Goal: Information Seeking & Learning: Check status

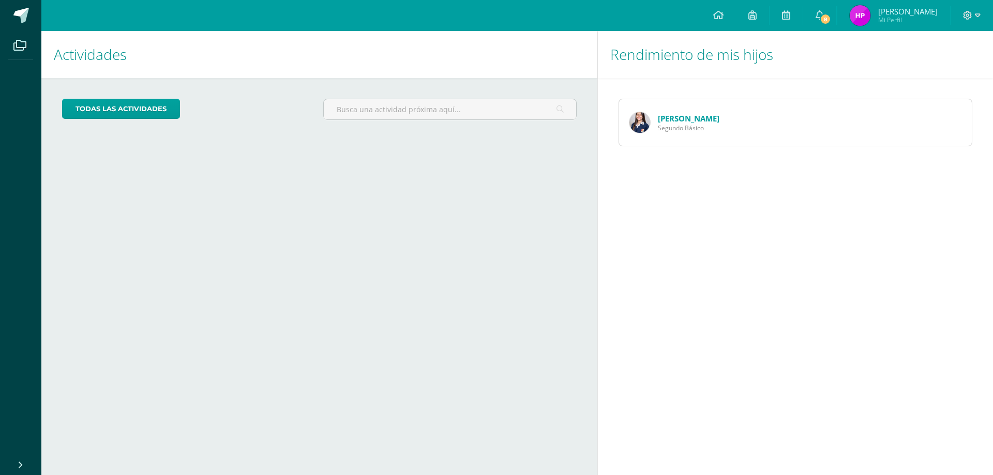
click at [686, 120] on link "Danna Pérez" at bounding box center [689, 118] width 62 height 10
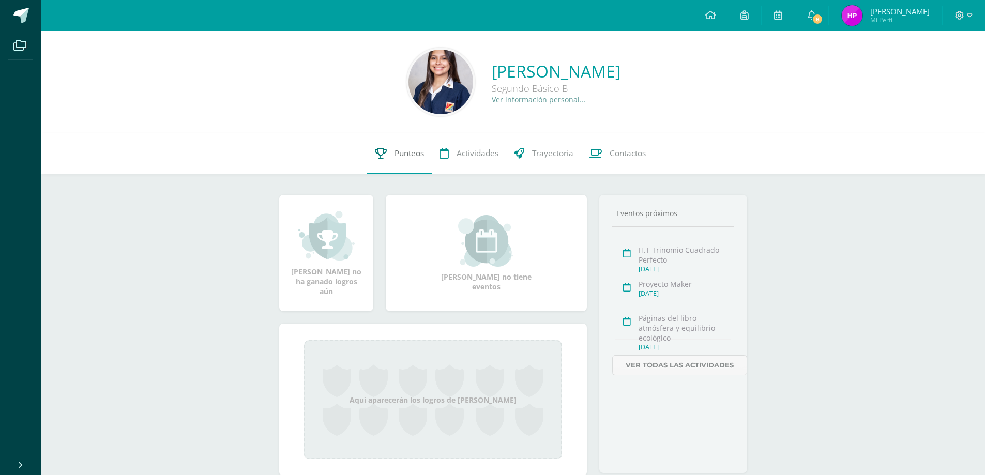
click at [408, 154] on span "Punteos" at bounding box center [409, 153] width 29 height 11
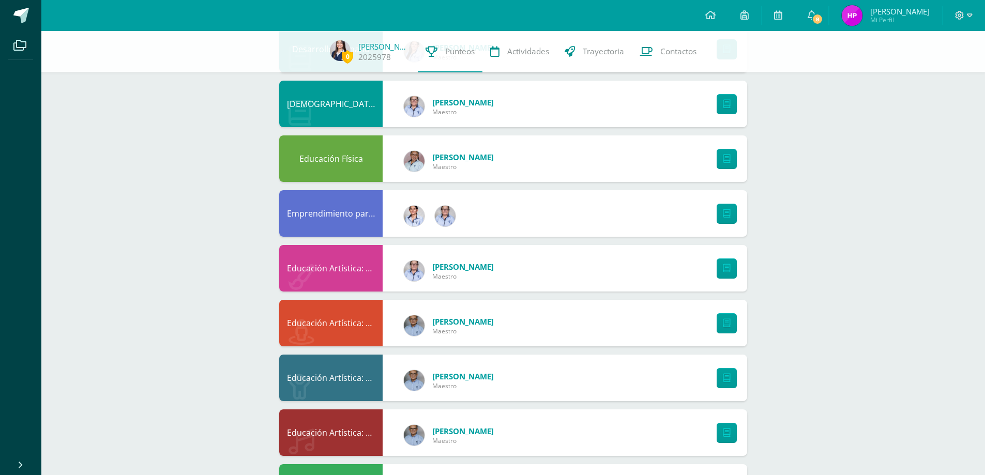
scroll to position [362, 0]
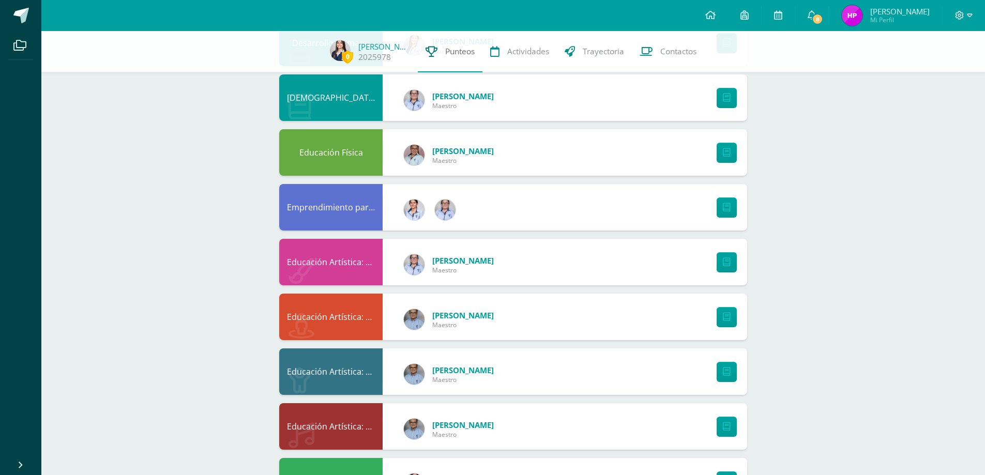
click at [453, 48] on span "Punteos" at bounding box center [459, 51] width 29 height 11
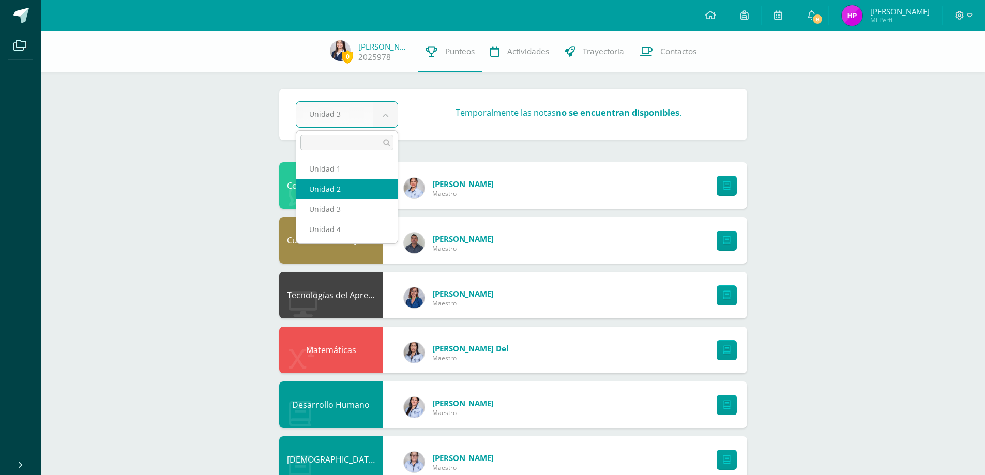
select select "Unidad 2"
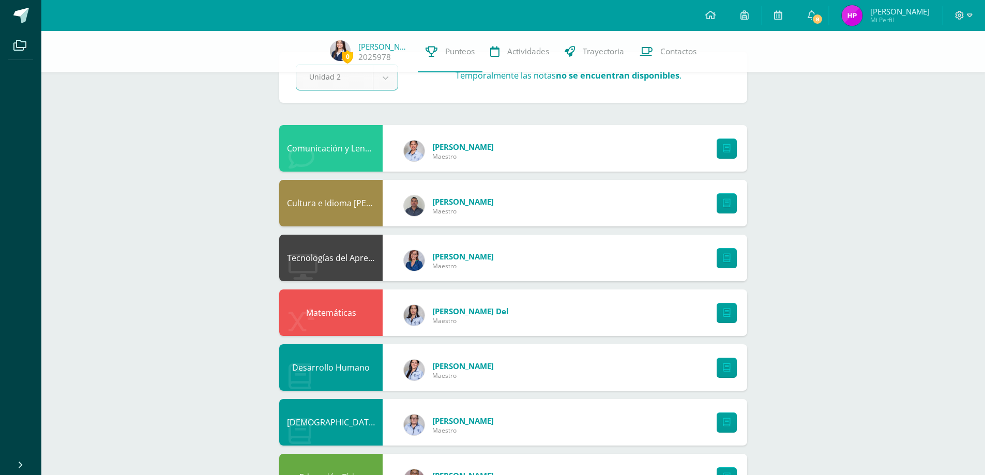
scroll to position [310, 0]
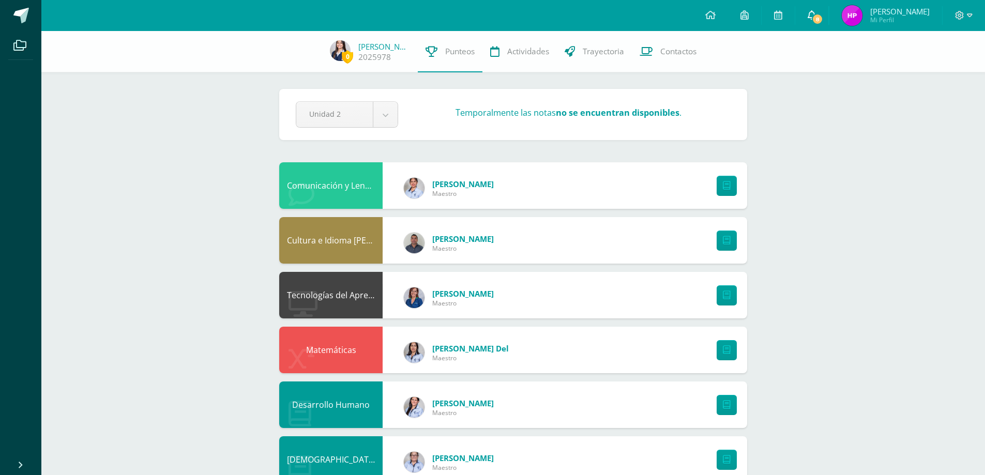
click at [816, 14] on icon at bounding box center [812, 14] width 8 height 9
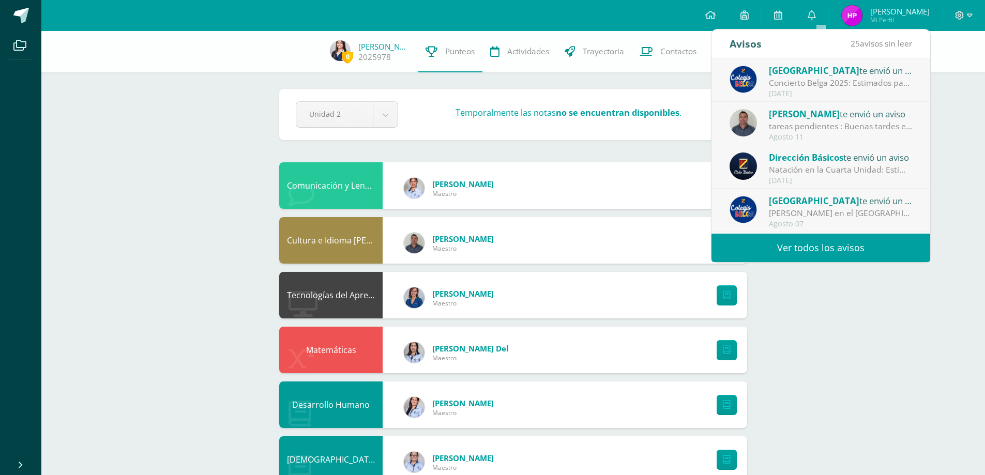
click at [825, 118] on div "José Siana te envió un aviso" at bounding box center [841, 113] width 144 height 13
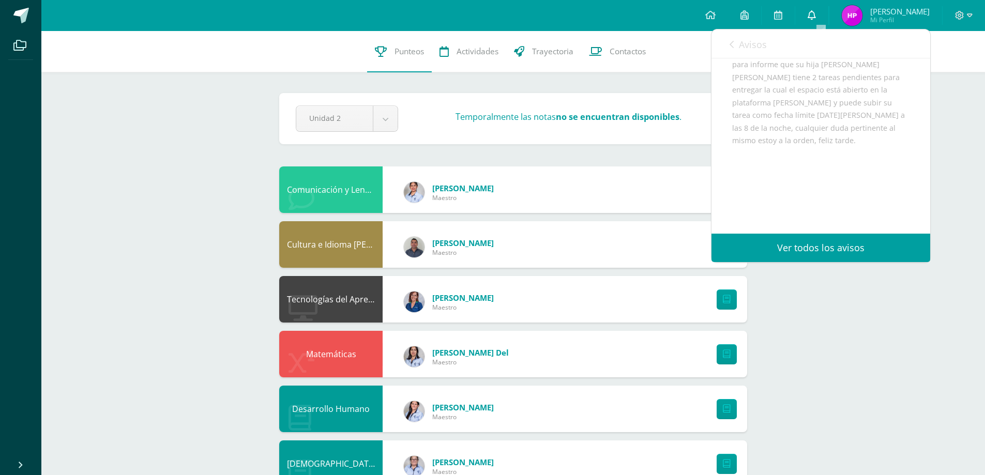
click at [816, 16] on icon at bounding box center [812, 14] width 8 height 9
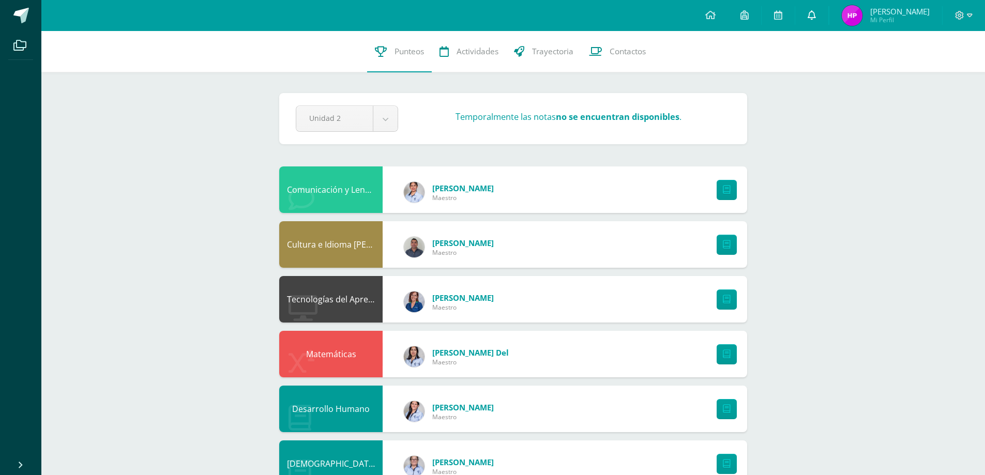
click at [816, 14] on icon at bounding box center [812, 14] width 8 height 9
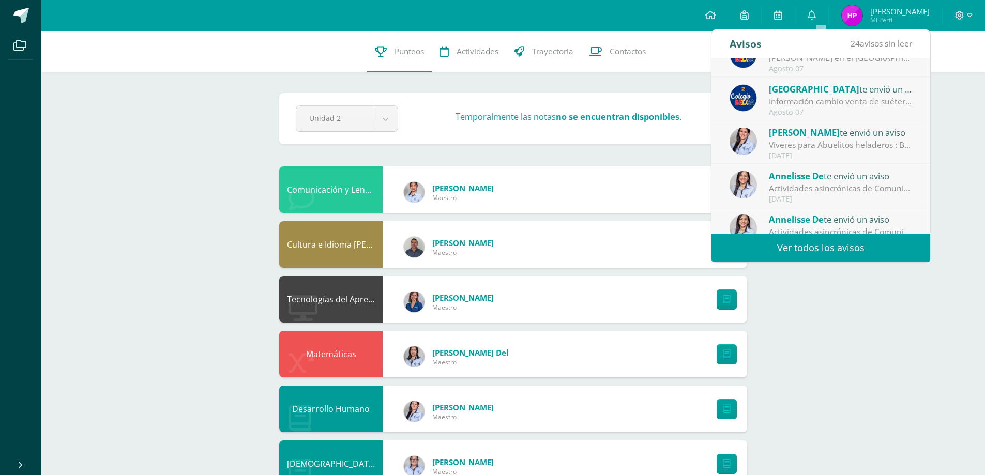
scroll to position [172, 0]
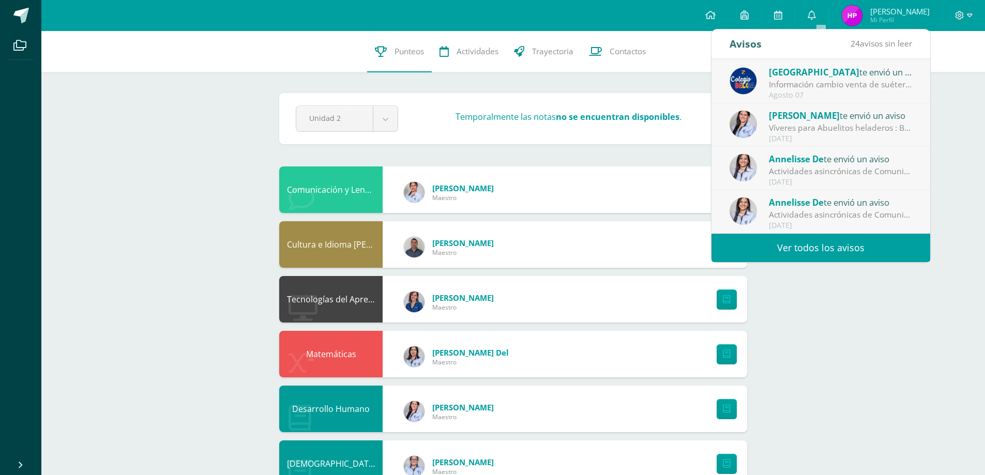
click at [875, 44] on span "24 avisos sin leer" at bounding box center [882, 43] width 62 height 11
click at [821, 240] on link "Ver todos los avisos" at bounding box center [821, 248] width 219 height 28
click at [821, 245] on link "Ver todos los avisos" at bounding box center [821, 248] width 219 height 28
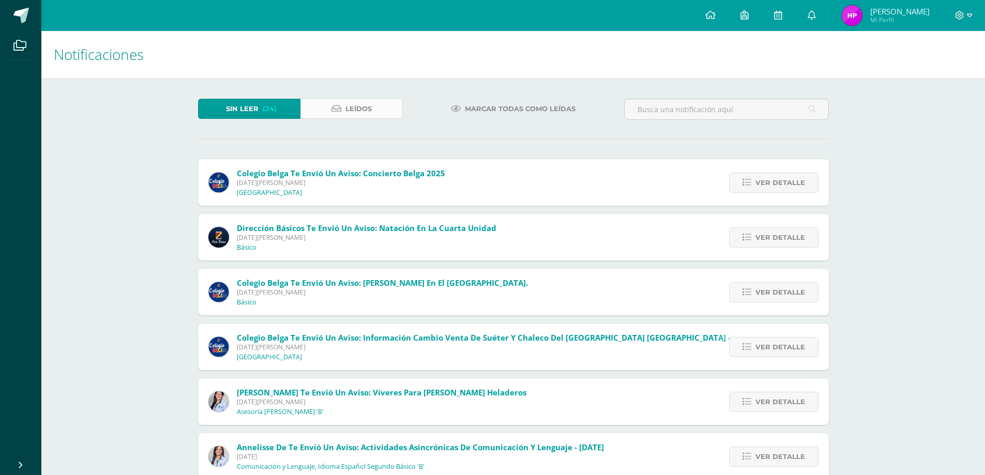
click at [376, 108] on link "Leídos" at bounding box center [351, 109] width 102 height 20
click at [525, 112] on span "Marcar todas como leídas" at bounding box center [520, 108] width 111 height 19
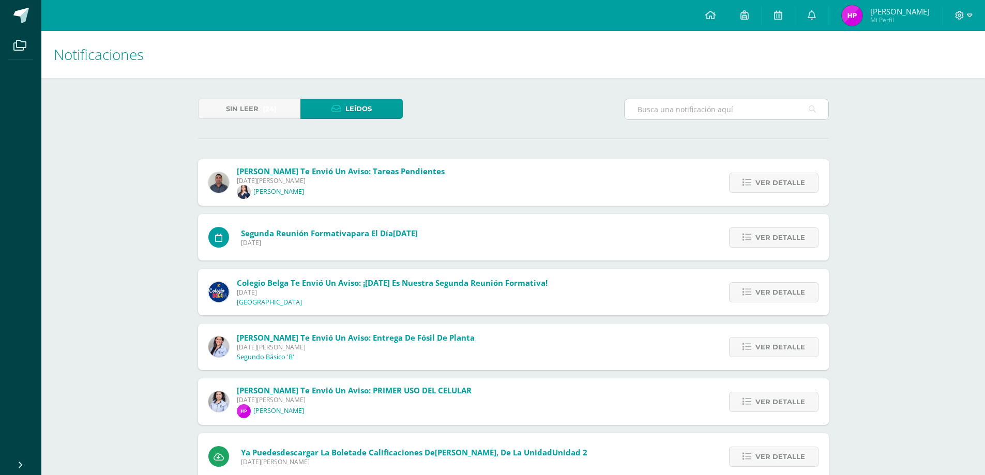
click at [701, 119] on div at bounding box center [726, 109] width 205 height 21
click at [695, 114] on input "text" at bounding box center [727, 109] width 204 height 20
type input "irtra"
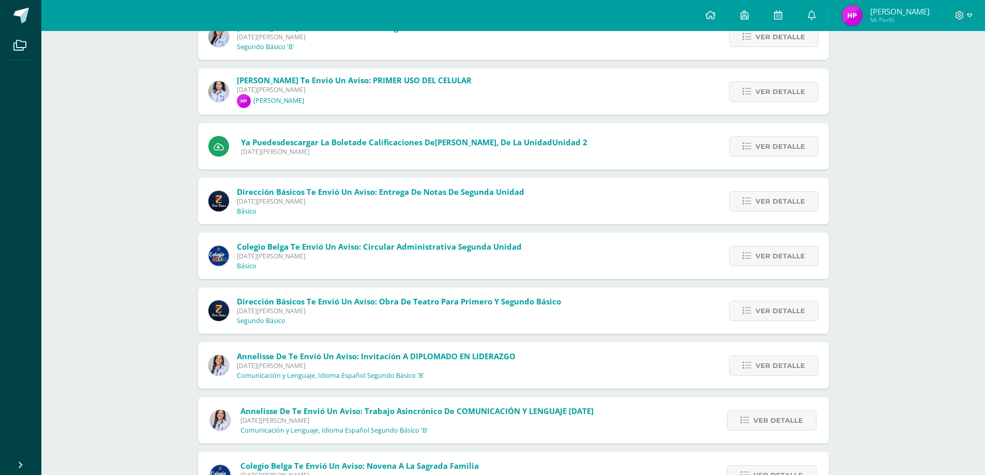
scroll to position [362, 0]
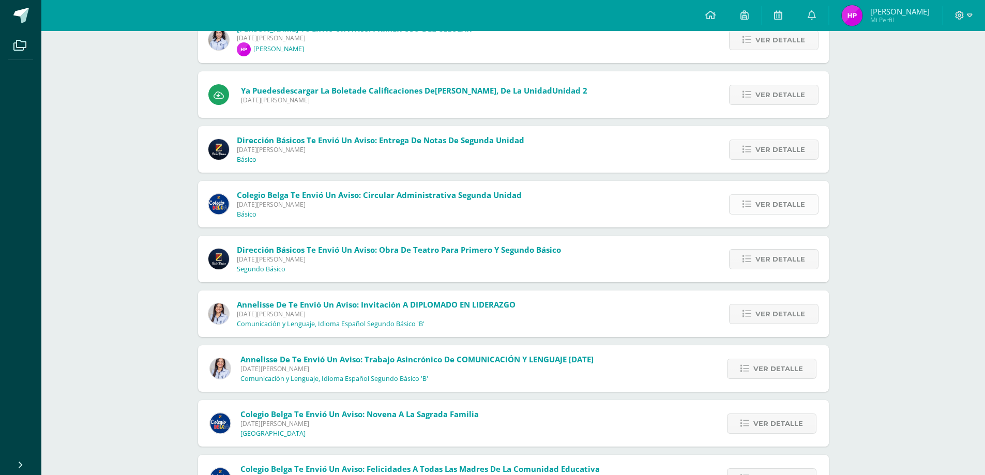
click at [752, 199] on link "Ver detalle" at bounding box center [773, 204] width 89 height 20
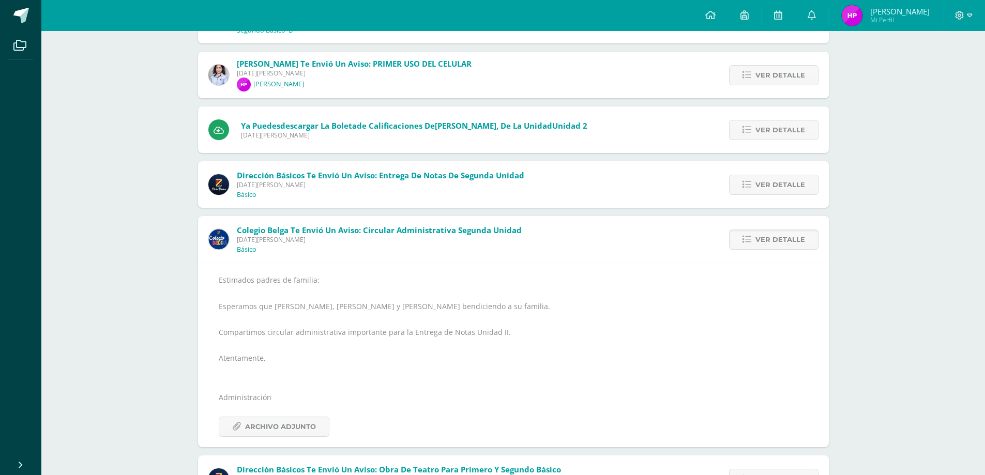
scroll to position [310, 0]
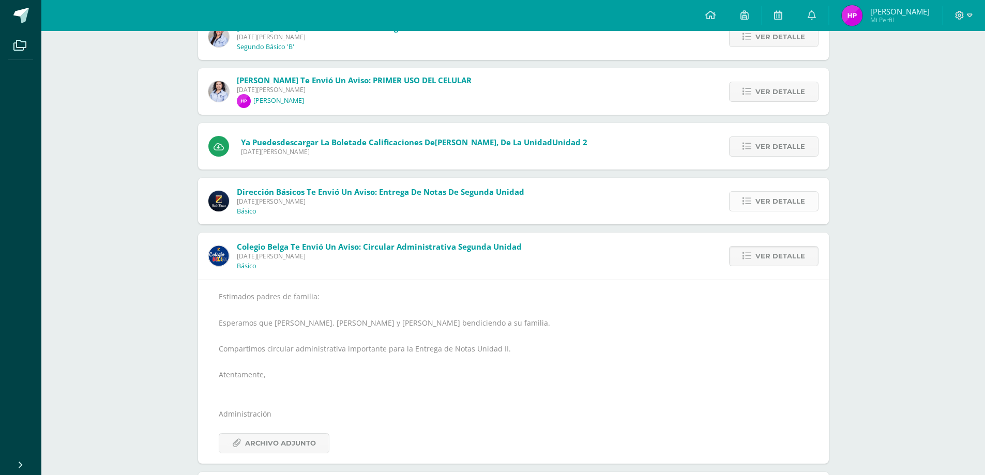
click at [783, 209] on span "Ver detalle" at bounding box center [781, 201] width 50 height 19
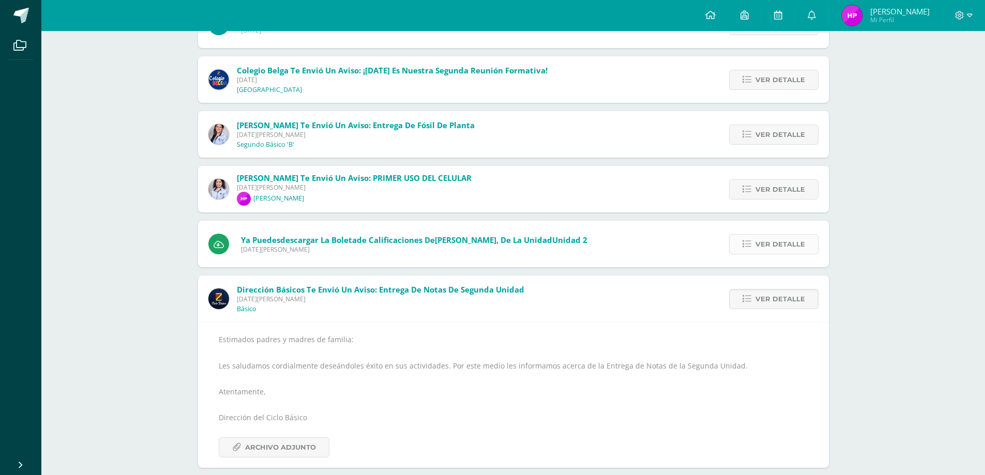
scroll to position [207, 0]
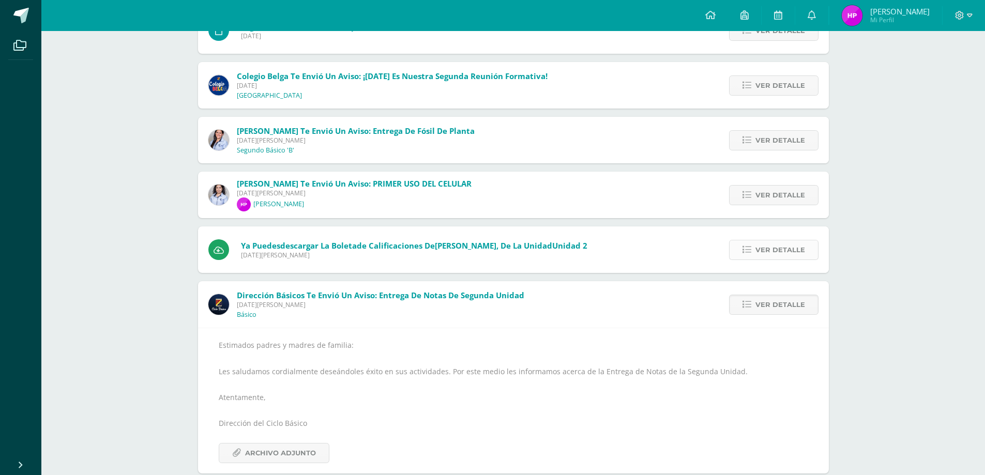
click at [791, 251] on span "Ver detalle" at bounding box center [781, 249] width 50 height 19
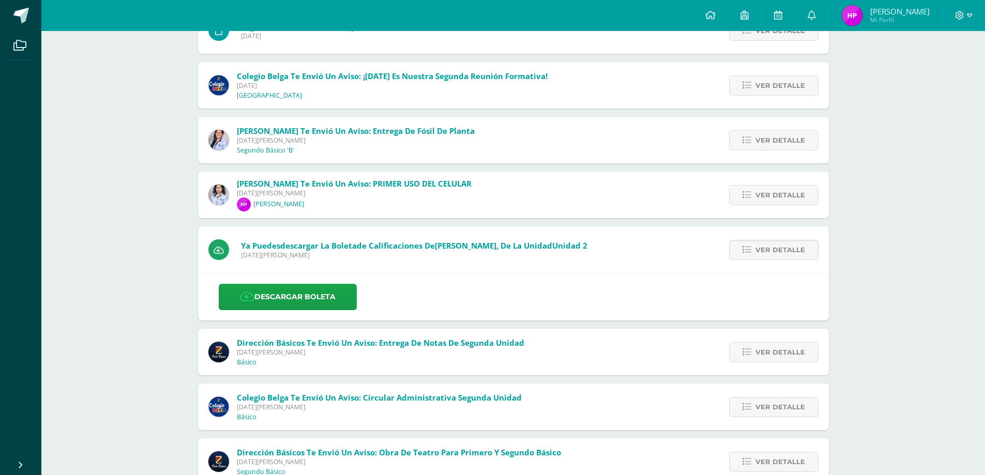
click at [779, 205] on div "Ver detalle" at bounding box center [771, 195] width 115 height 47
click at [782, 198] on span "Ver detalle" at bounding box center [781, 195] width 50 height 19
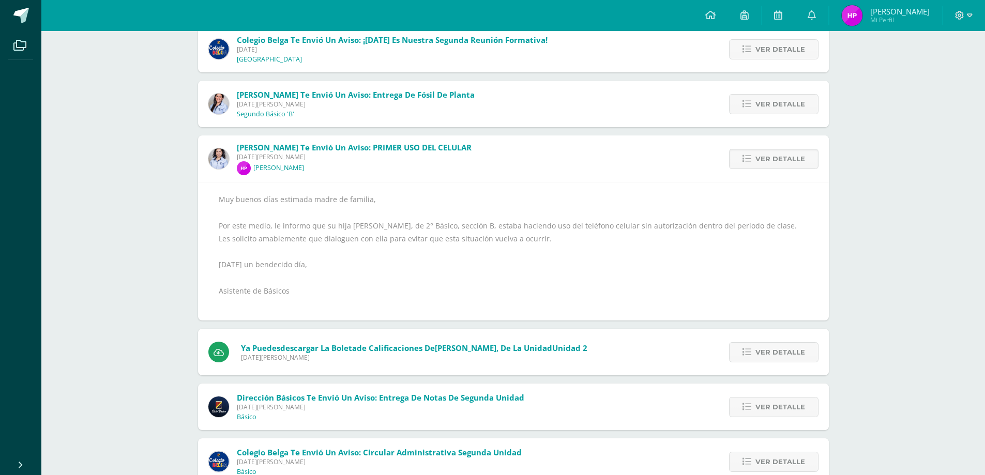
scroll to position [259, 0]
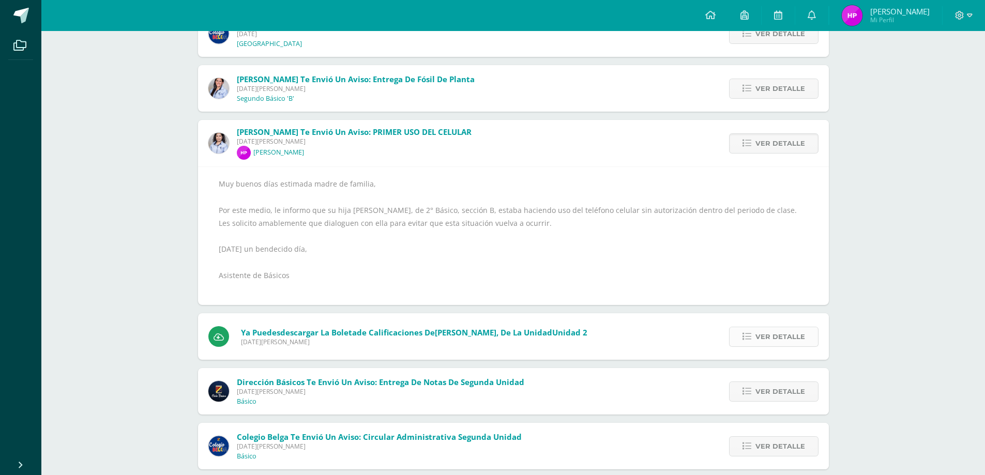
click at [748, 342] on link "Ver detalle" at bounding box center [773, 337] width 89 height 20
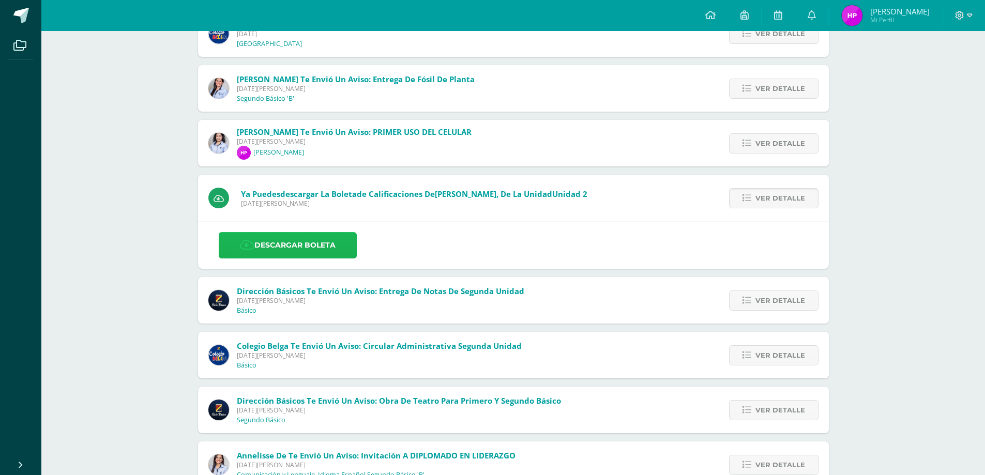
click at [288, 246] on link "Descargar boleta" at bounding box center [288, 245] width 138 height 26
click at [257, 244] on link "Descargar boleta" at bounding box center [288, 245] width 138 height 26
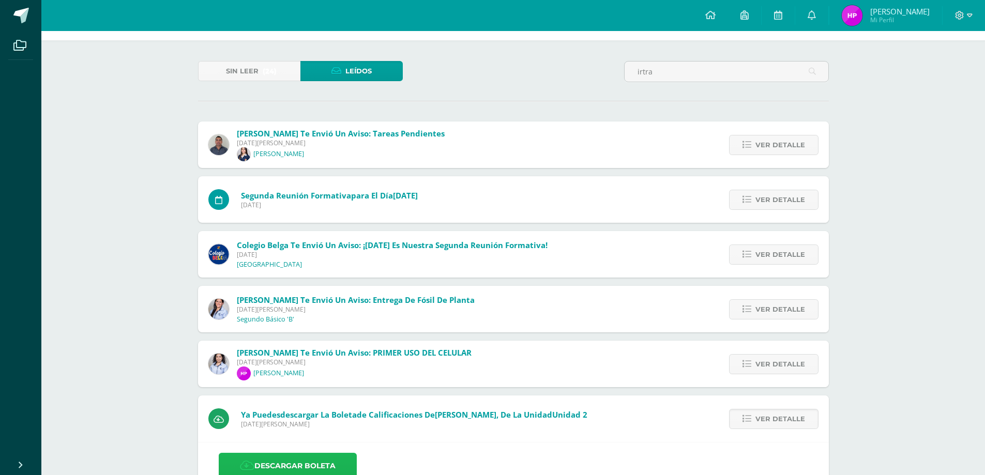
scroll to position [0, 0]
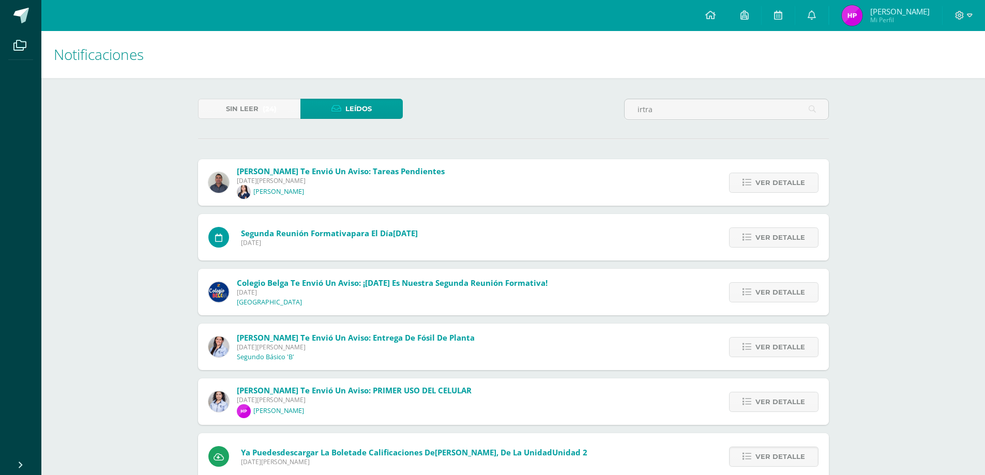
click at [249, 106] on span "Sin leer" at bounding box center [242, 108] width 33 height 19
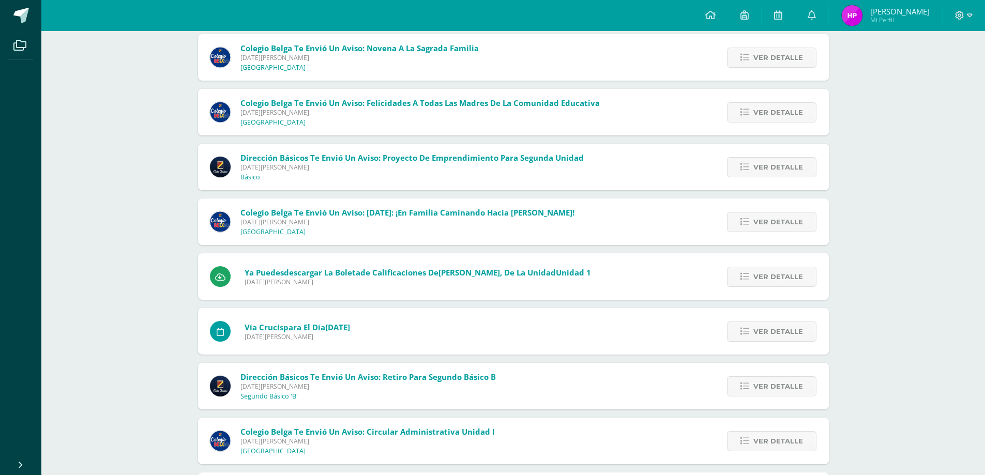
scroll to position [672, 0]
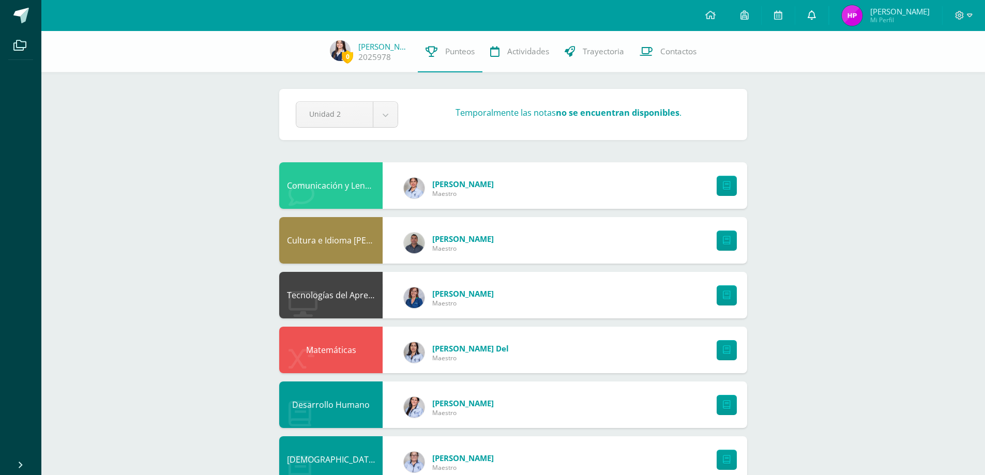
click at [826, 19] on link at bounding box center [811, 15] width 33 height 31
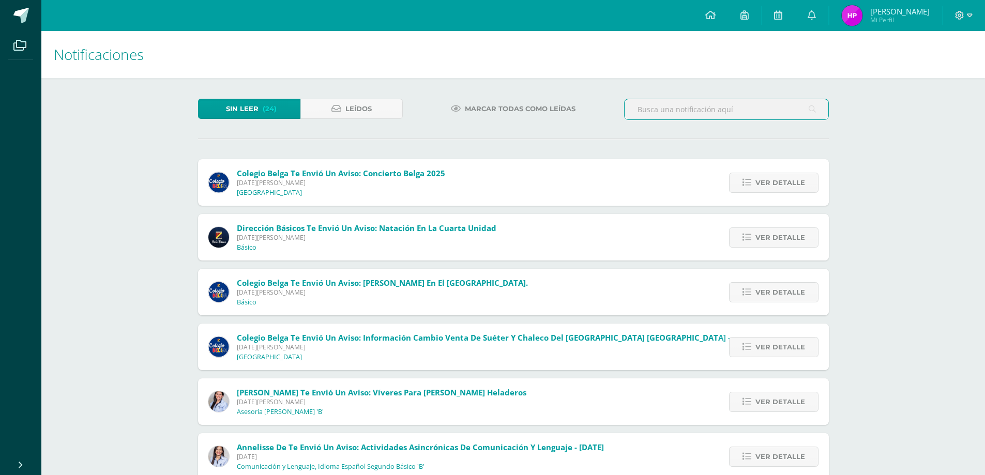
click at [732, 109] on input "text" at bounding box center [727, 109] width 204 height 20
type input "irtra"
click at [806, 109] on input "irtra" at bounding box center [727, 109] width 204 height 20
click at [529, 168] on div "Colegio Belga te envió un aviso: Concierto Belga 2025 [DATE][PERSON_NAME] Coleg…" at bounding box center [513, 182] width 631 height 47
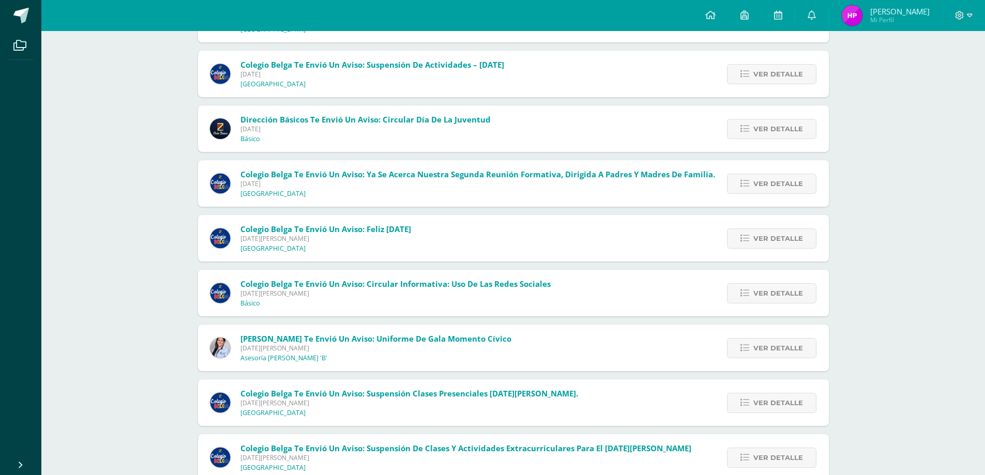
scroll to position [1012, 0]
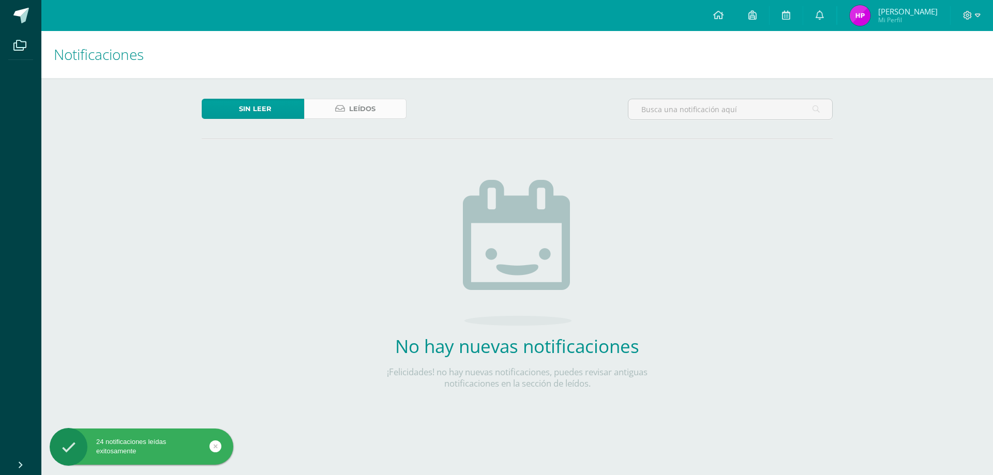
click at [336, 111] on icon at bounding box center [340, 108] width 10 height 9
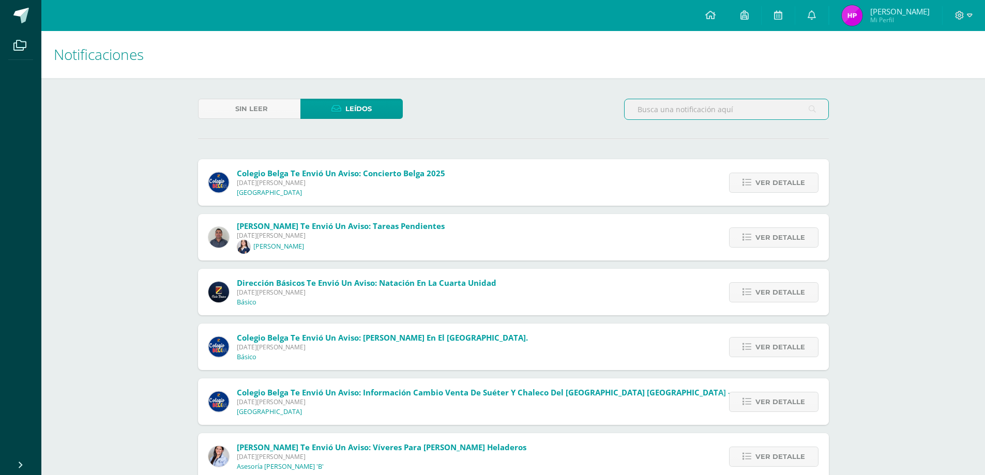
click at [708, 112] on input "text" at bounding box center [727, 109] width 204 height 20
type input "i"
type input "1"
click at [277, 247] on p "[PERSON_NAME]" at bounding box center [278, 247] width 51 height 8
click at [782, 232] on span "Ver detalle" at bounding box center [781, 237] width 50 height 19
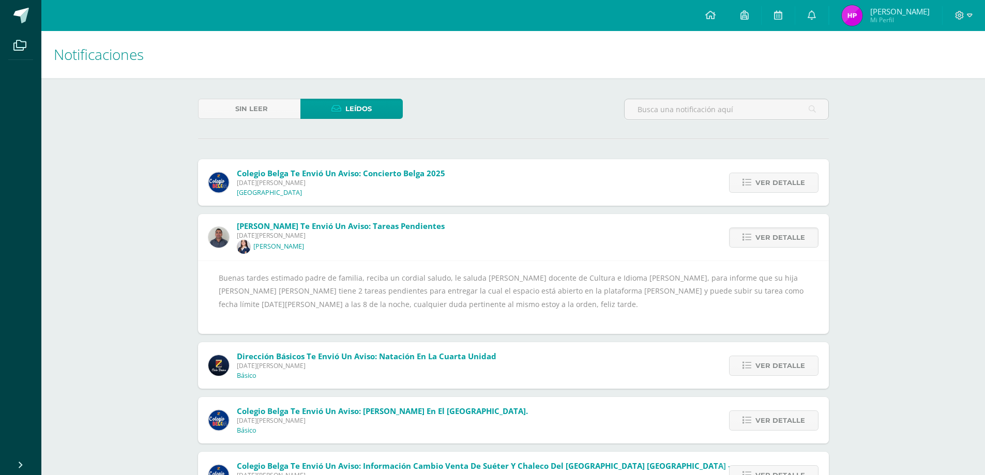
click at [245, 247] on img at bounding box center [244, 247] width 14 height 14
click at [13, 48] on icon at bounding box center [19, 45] width 13 height 10
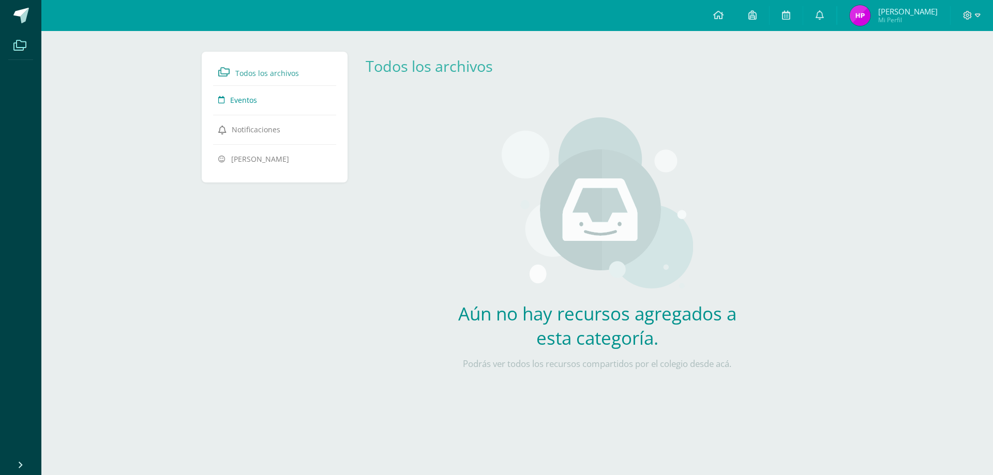
click at [240, 97] on span "Eventos" at bounding box center [243, 100] width 27 height 10
click at [251, 97] on span "Eventos" at bounding box center [243, 100] width 27 height 10
click at [790, 17] on icon at bounding box center [786, 14] width 8 height 9
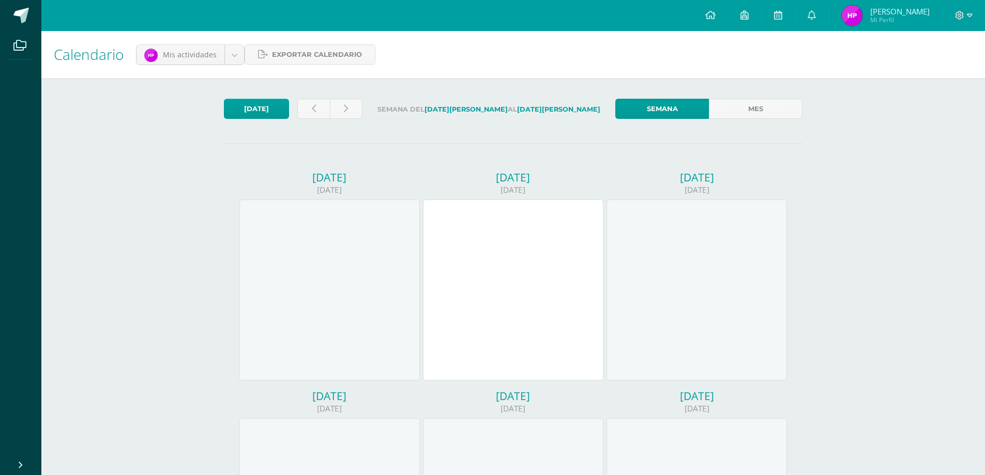
click at [538, 108] on strong "[DATE][PERSON_NAME]" at bounding box center [558, 109] width 83 height 8
click at [353, 107] on link at bounding box center [346, 109] width 33 height 20
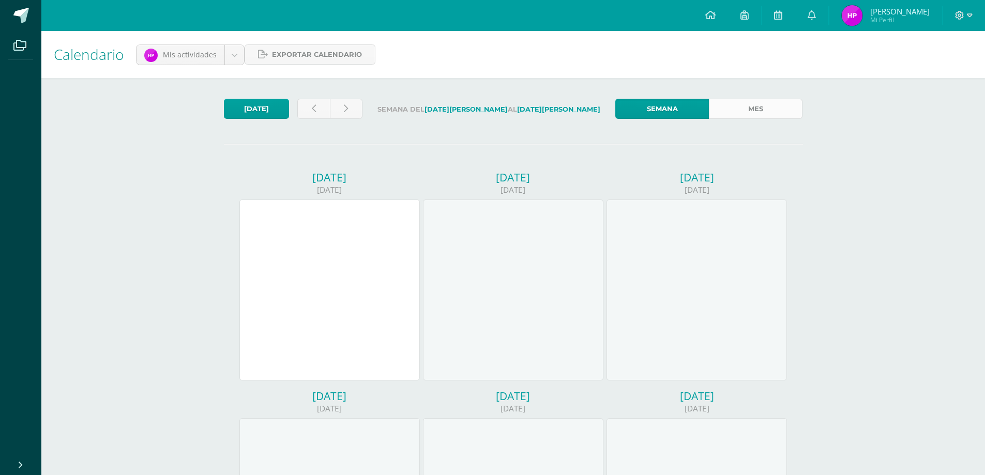
click at [759, 106] on link "Mes" at bounding box center [756, 109] width 94 height 20
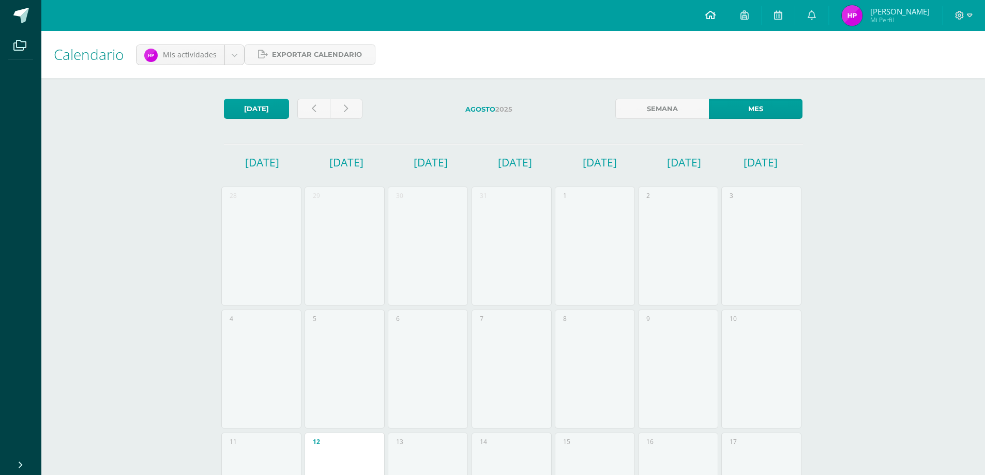
click at [716, 12] on icon at bounding box center [710, 14] width 10 height 9
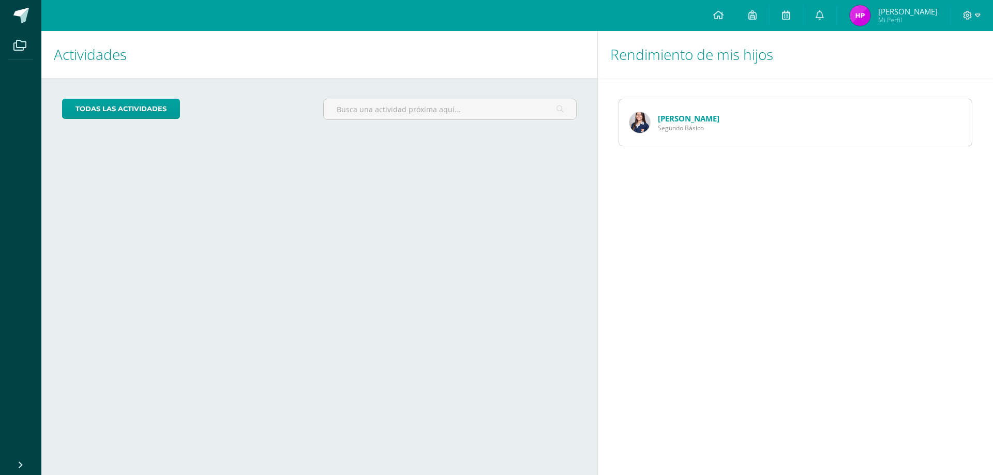
click at [592, 230] on div "Actividades Mis hijos todas las Actividades No tienes actividades Échale un vis…" at bounding box center [317, 253] width 560 height 444
